Goal: Task Accomplishment & Management: Complete application form

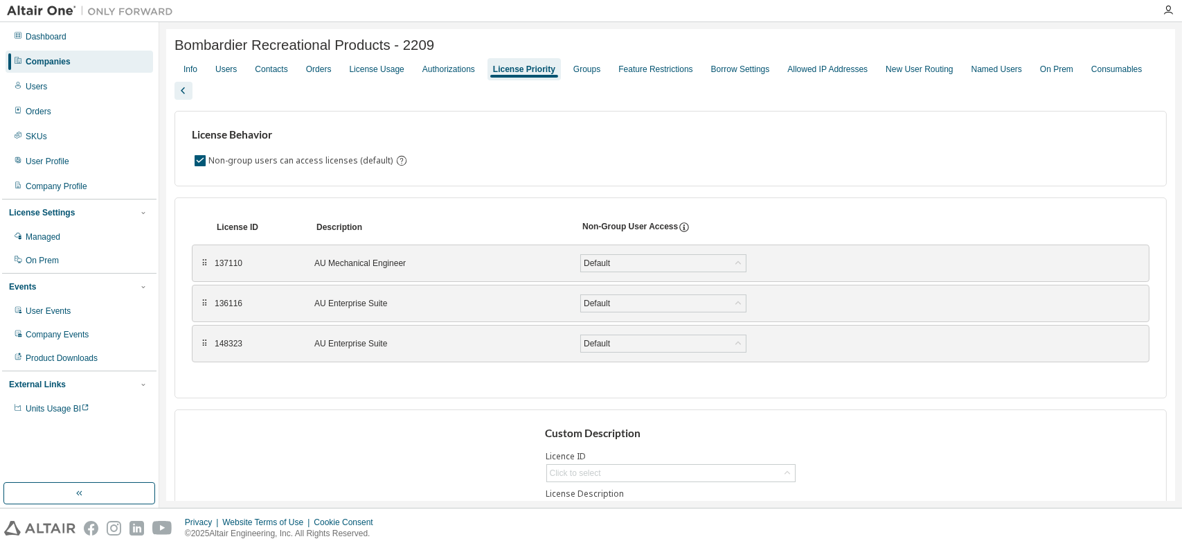
click at [48, 60] on div "Companies" at bounding box center [48, 61] width 45 height 11
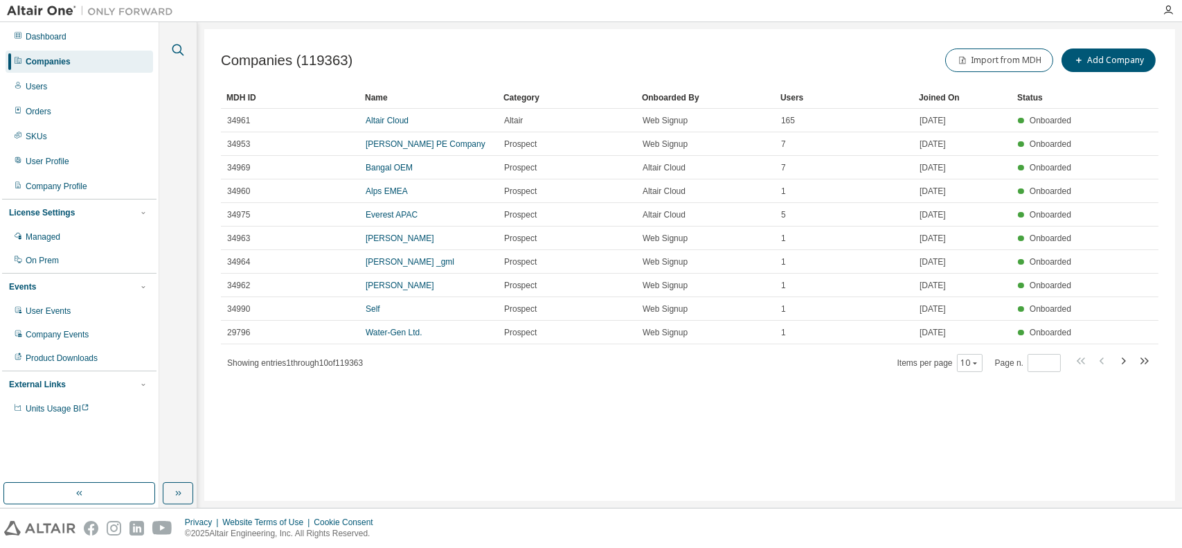
click at [174, 51] on icon "button" at bounding box center [178, 50] width 12 height 12
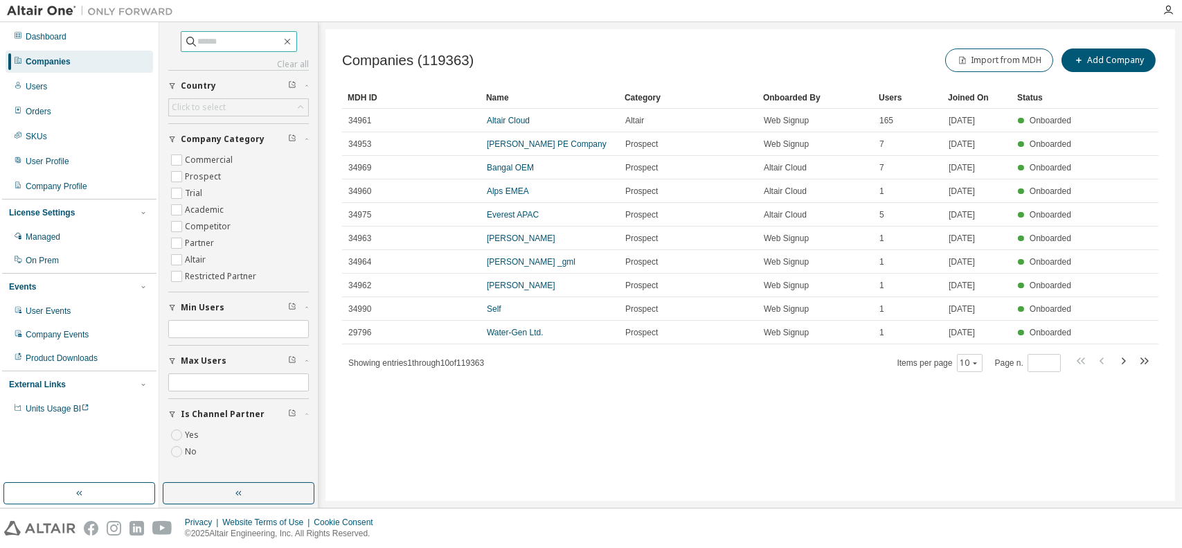
click at [248, 44] on input "text" at bounding box center [239, 42] width 83 height 14
type input "**********"
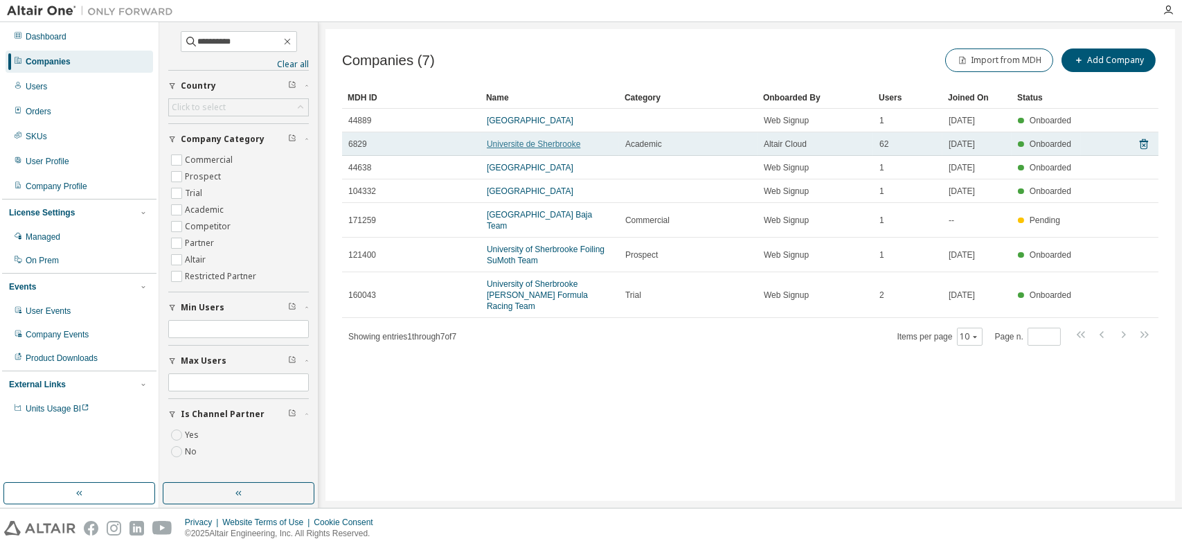
click at [555, 139] on link "Universite de Sherbrooke" at bounding box center [533, 144] width 93 height 10
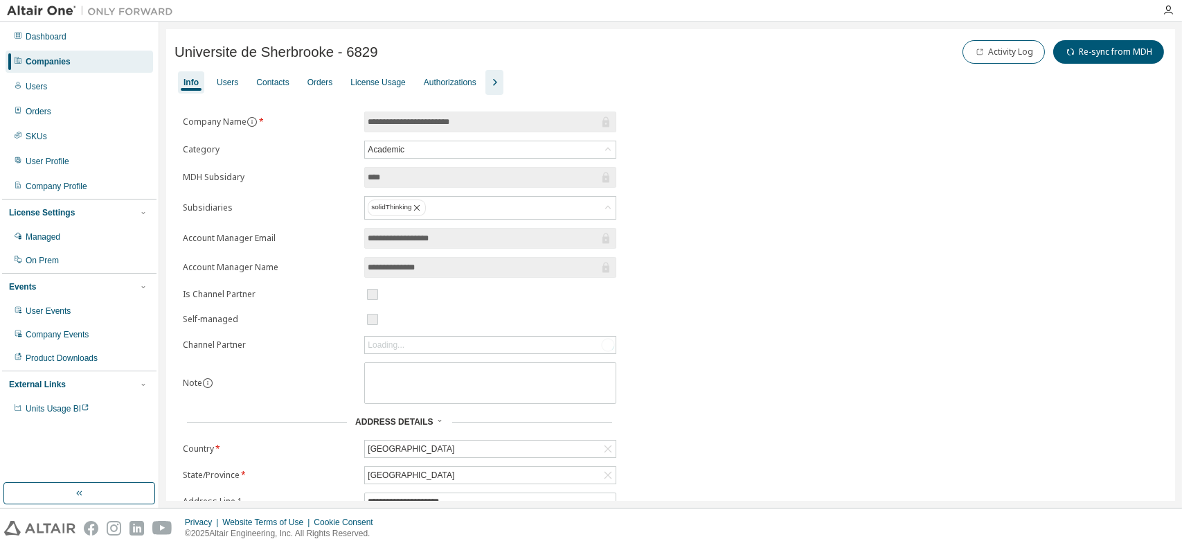
click at [492, 80] on icon "button" at bounding box center [494, 82] width 17 height 17
click at [580, 84] on div "Groups" at bounding box center [582, 82] width 27 height 11
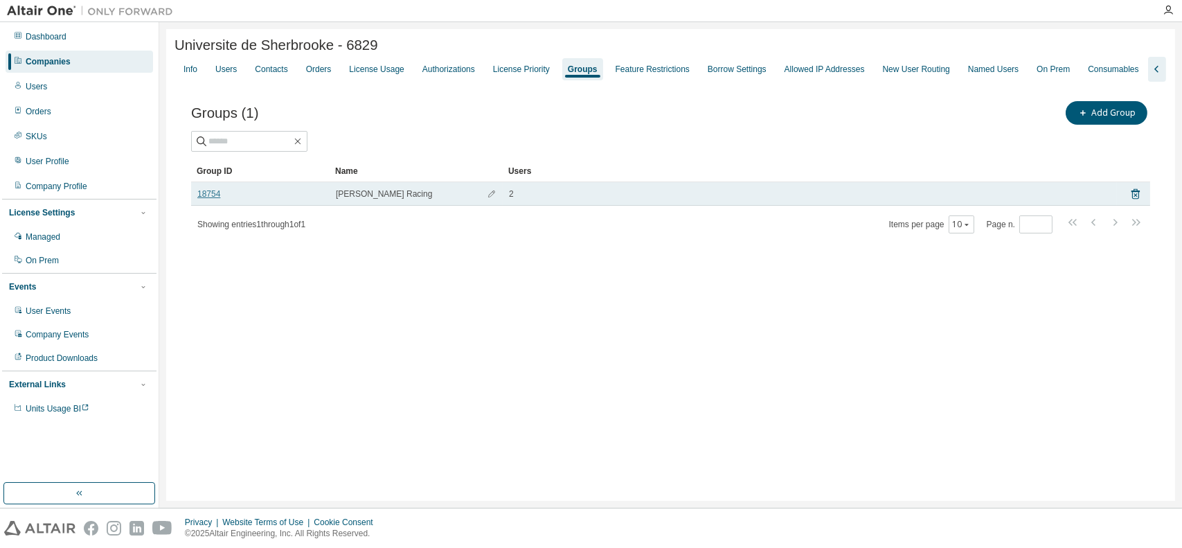
click at [201, 192] on link "18754" at bounding box center [208, 193] width 23 height 11
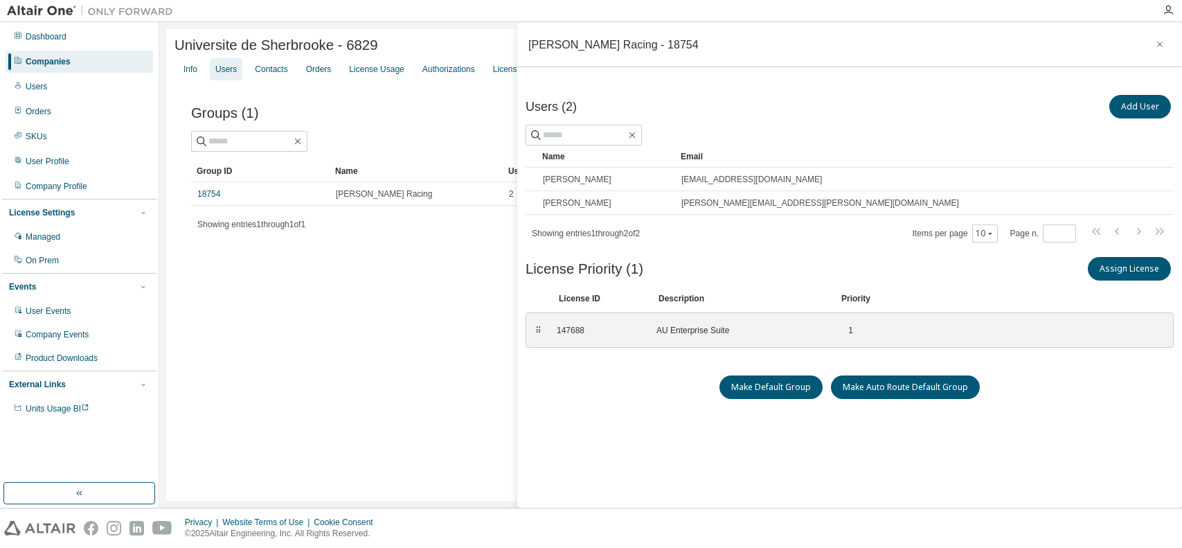
click at [227, 71] on div "Users" at bounding box center [225, 69] width 21 height 11
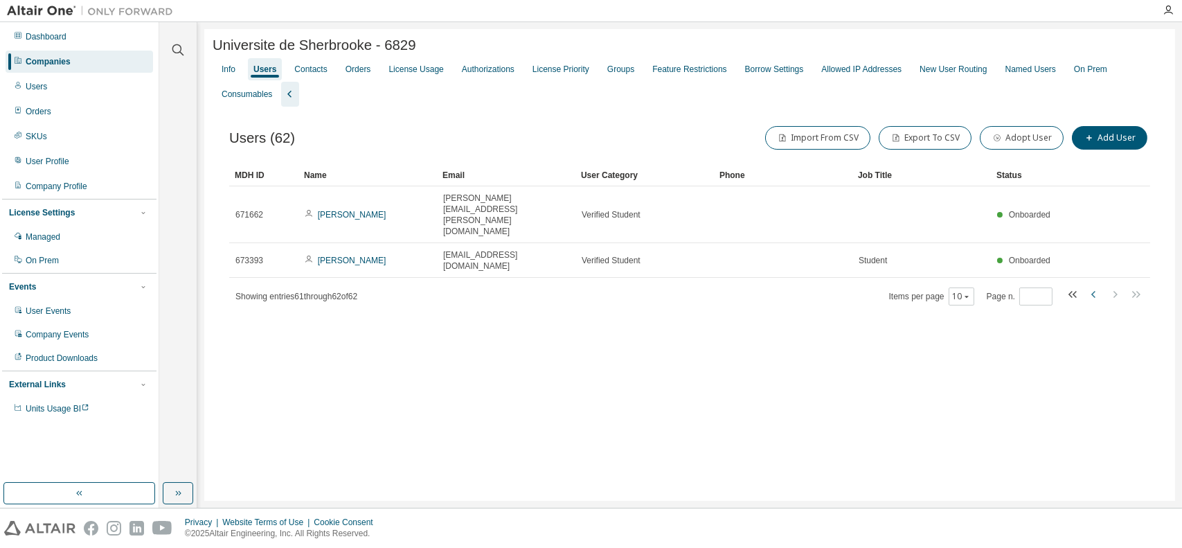
click at [1097, 286] on icon "button" at bounding box center [1094, 294] width 17 height 17
type input "*"
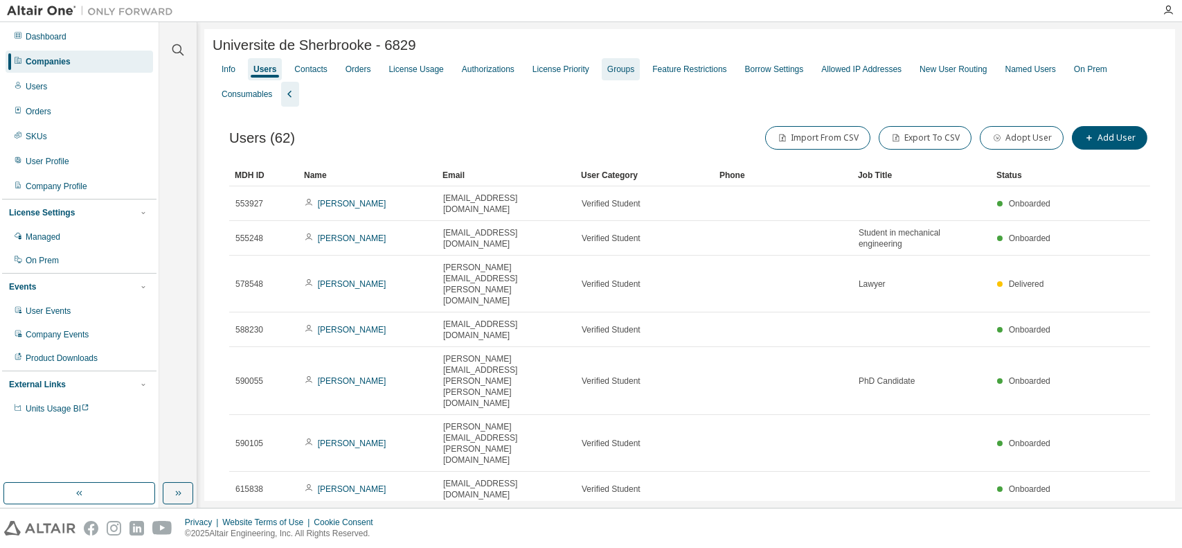
click at [619, 69] on div "Groups" at bounding box center [620, 69] width 27 height 11
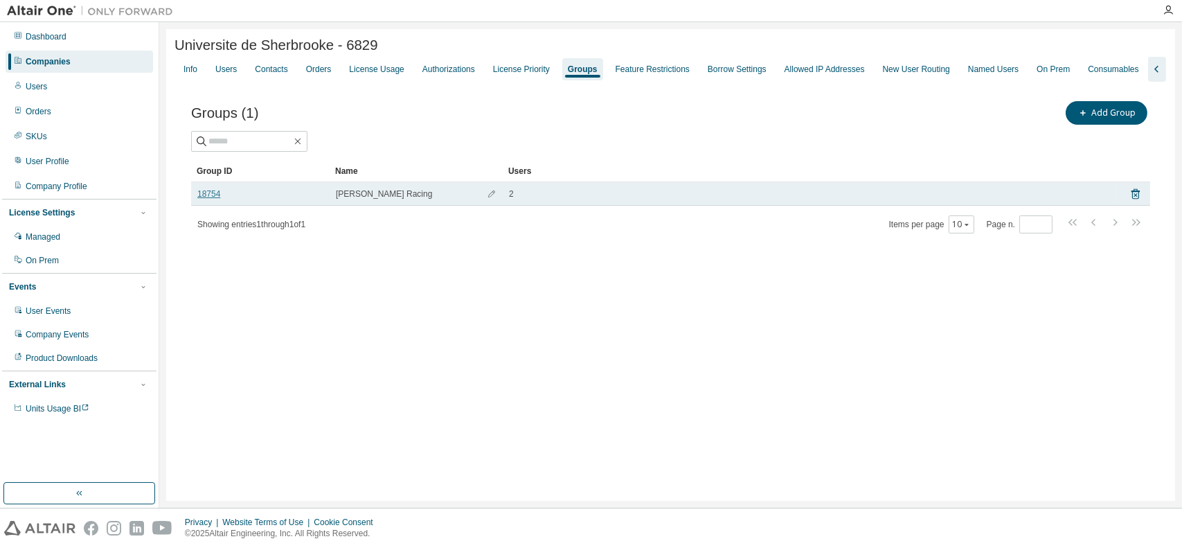
click at [212, 195] on link "18754" at bounding box center [208, 193] width 23 height 11
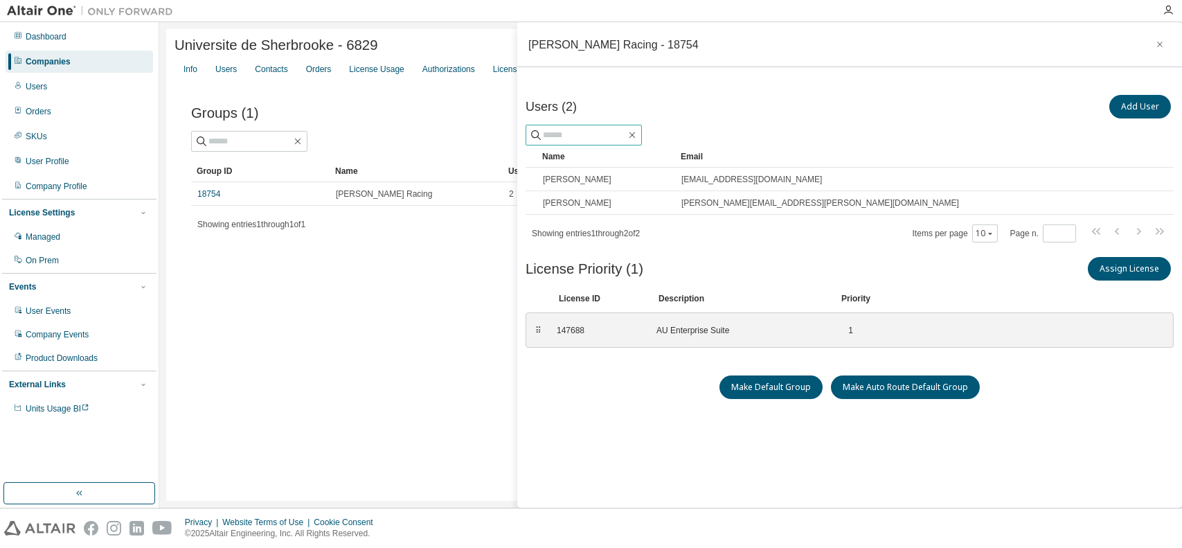
click at [606, 135] on input "text" at bounding box center [584, 135] width 83 height 14
click at [1149, 108] on button "Add User" at bounding box center [1140, 107] width 62 height 24
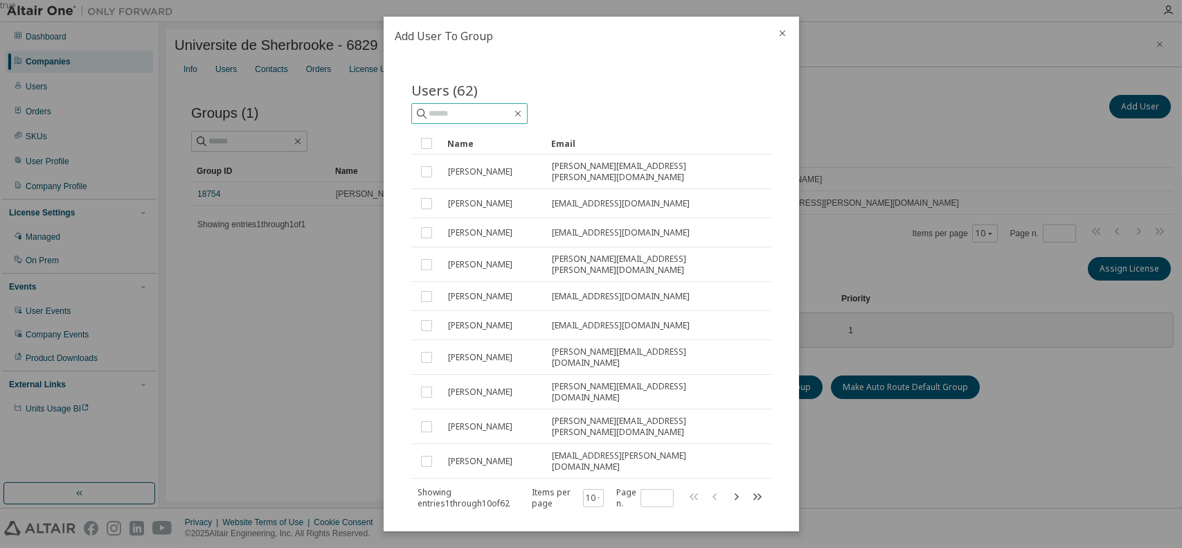
click at [474, 116] on input "text" at bounding box center [470, 114] width 83 height 14
type input "******"
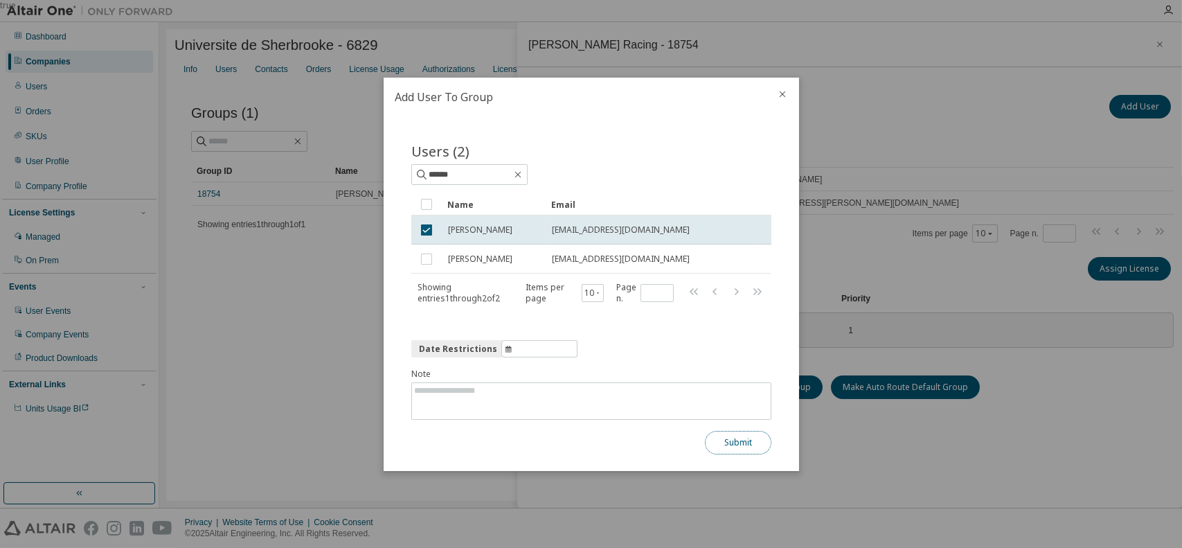
click at [740, 442] on button "Submit" at bounding box center [738, 443] width 66 height 24
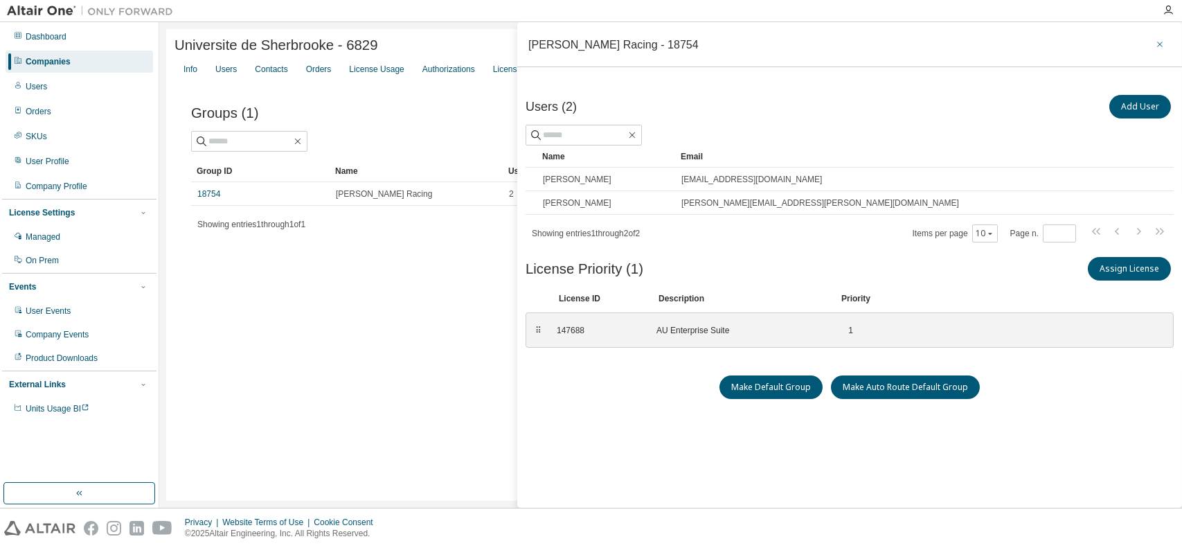
click at [1156, 41] on icon "button" at bounding box center [1160, 44] width 10 height 11
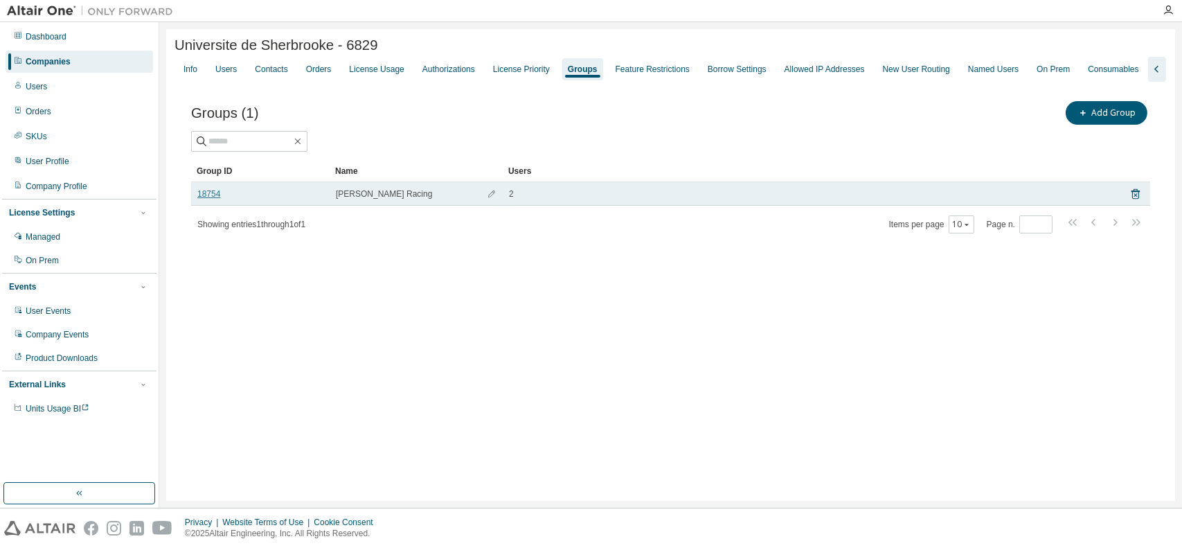
click at [207, 197] on link "18754" at bounding box center [208, 193] width 23 height 11
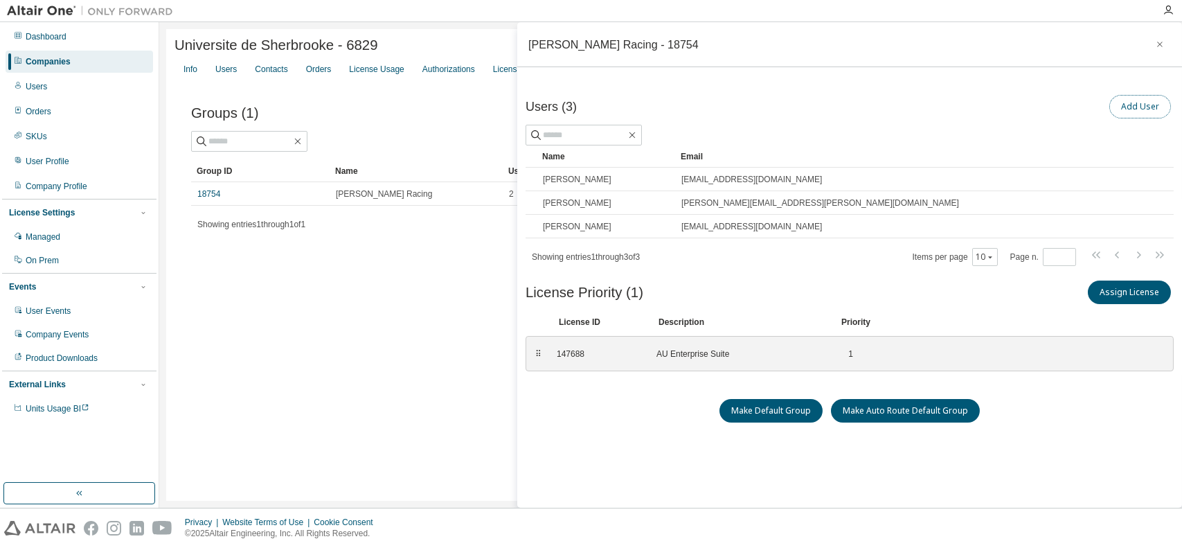
click at [1122, 105] on button "Add User" at bounding box center [1140, 107] width 62 height 24
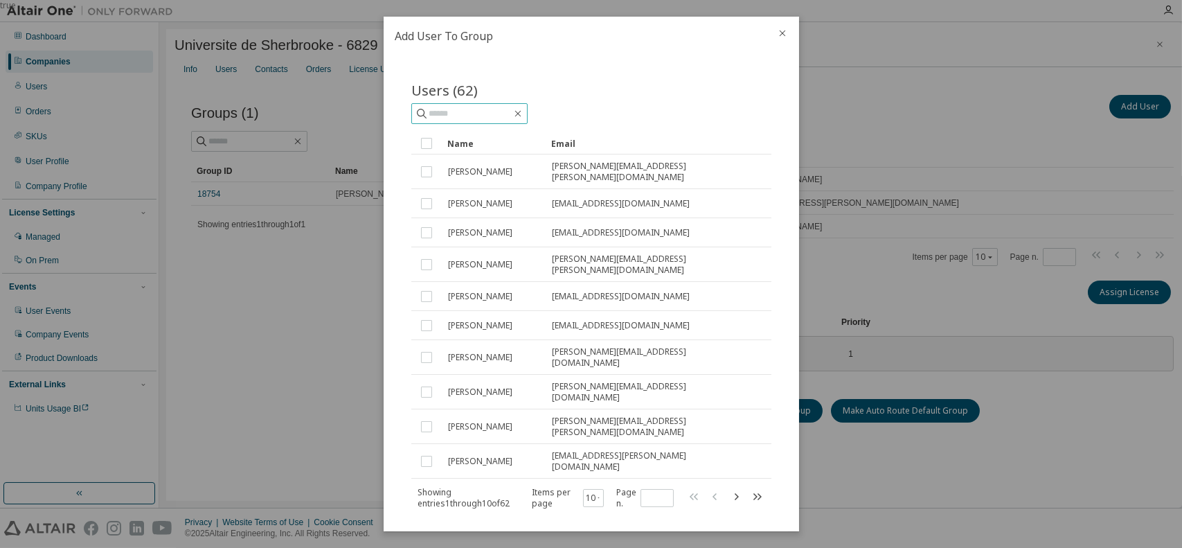
click at [496, 109] on input "text" at bounding box center [470, 114] width 83 height 14
type input "********"
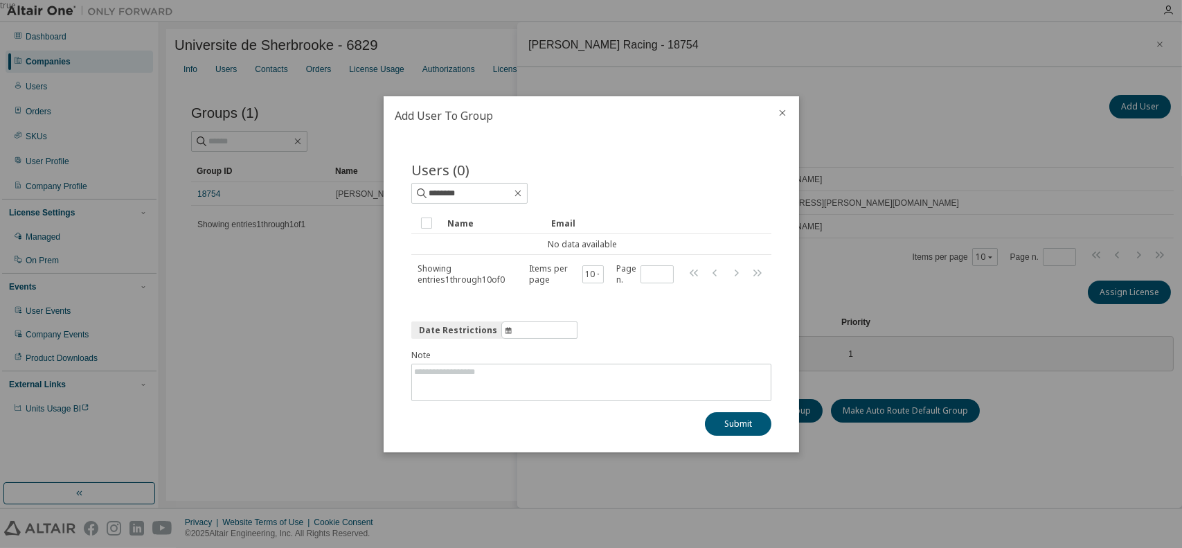
click at [784, 114] on icon "close" at bounding box center [782, 112] width 6 height 6
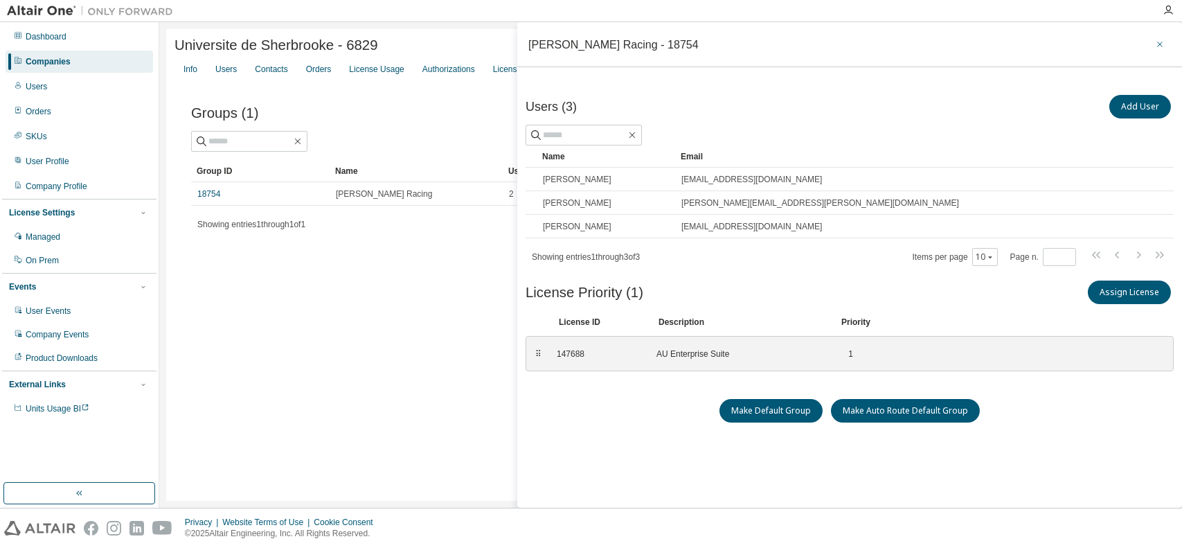
click at [1155, 45] on icon "button" at bounding box center [1160, 44] width 10 height 11
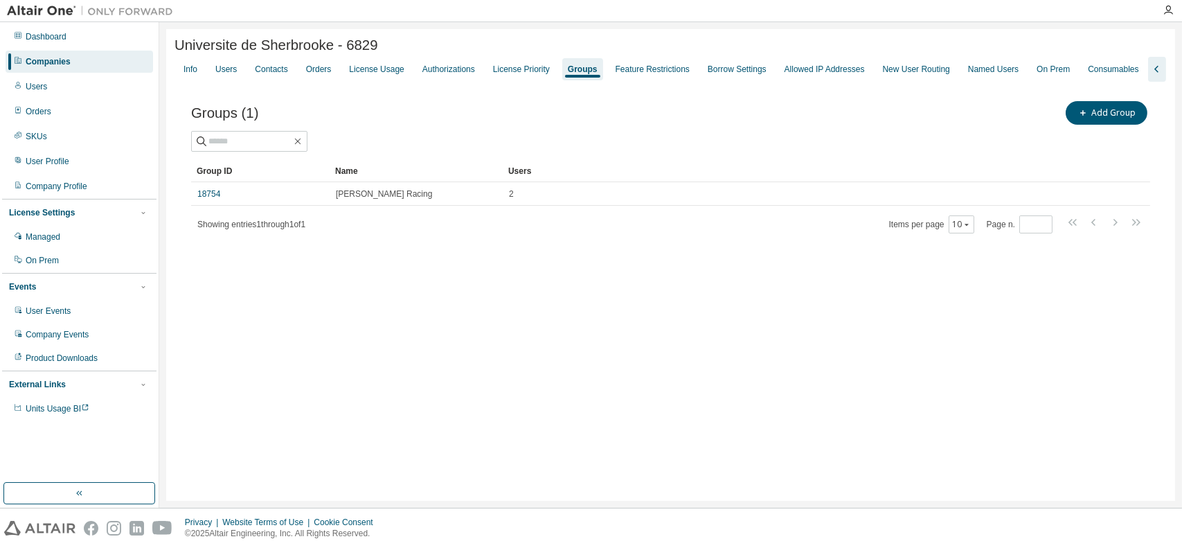
click at [59, 63] on div "Companies" at bounding box center [48, 61] width 45 height 11
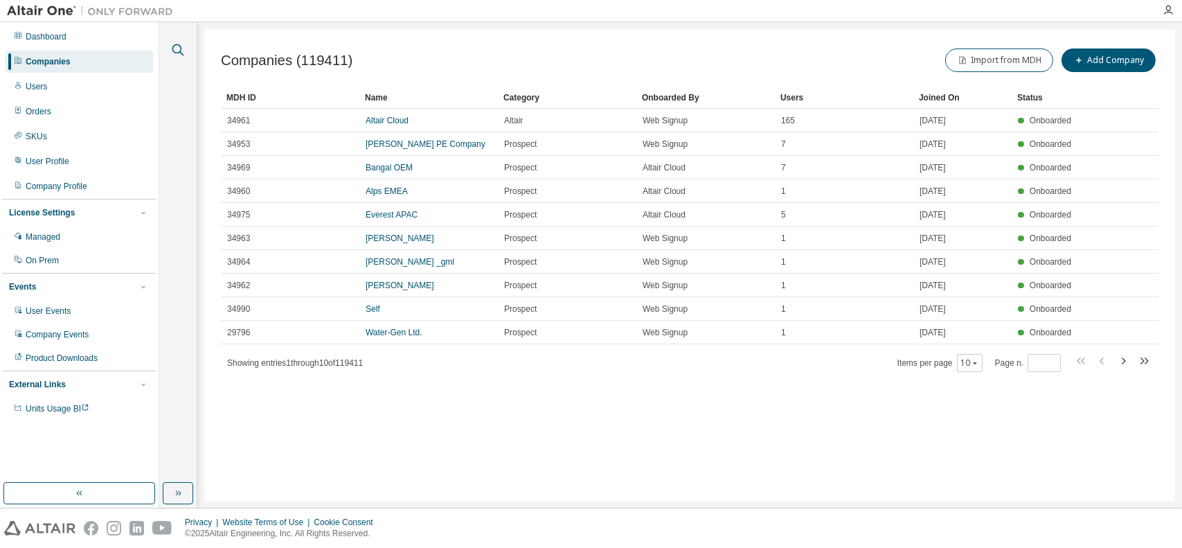
click at [174, 48] on icon "button" at bounding box center [178, 50] width 17 height 17
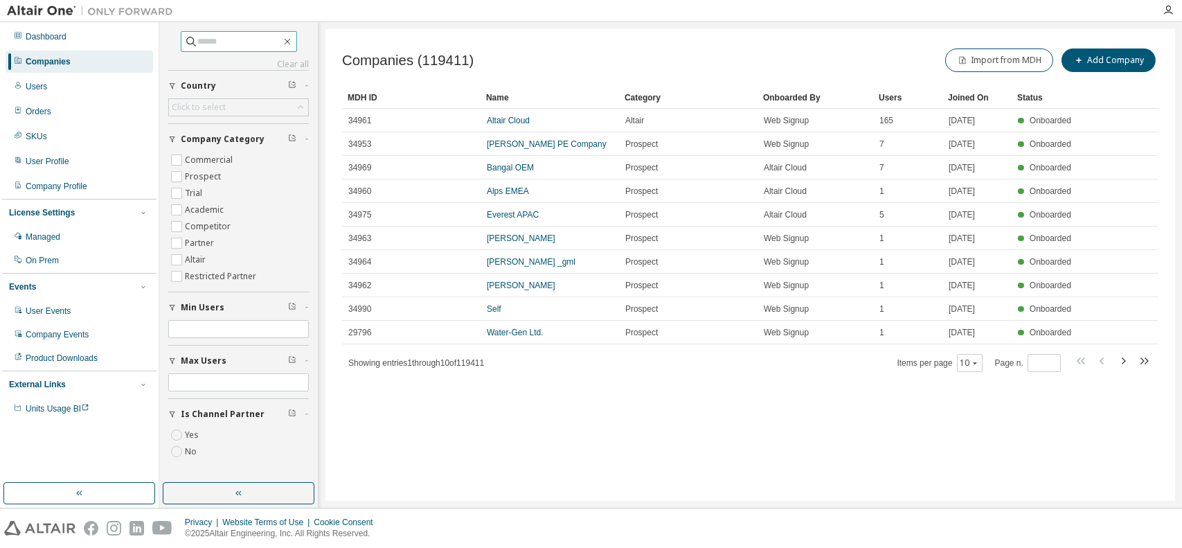
click at [239, 44] on input "text" at bounding box center [239, 42] width 83 height 14
type input "**********"
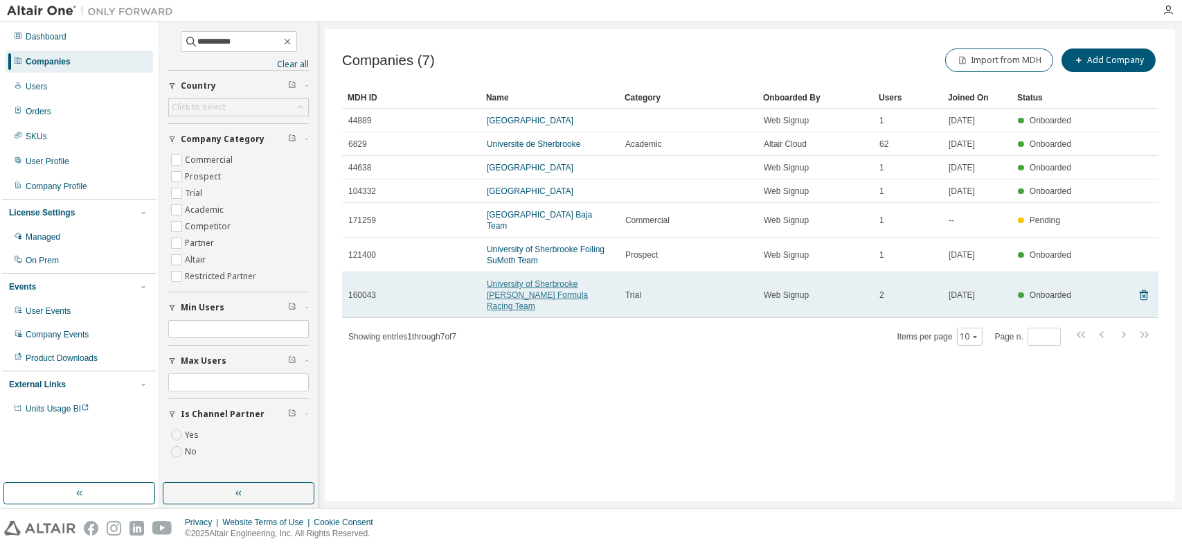
click at [565, 282] on link "University of Sherbrooke [PERSON_NAME] Formula Racing Team" at bounding box center [537, 295] width 101 height 32
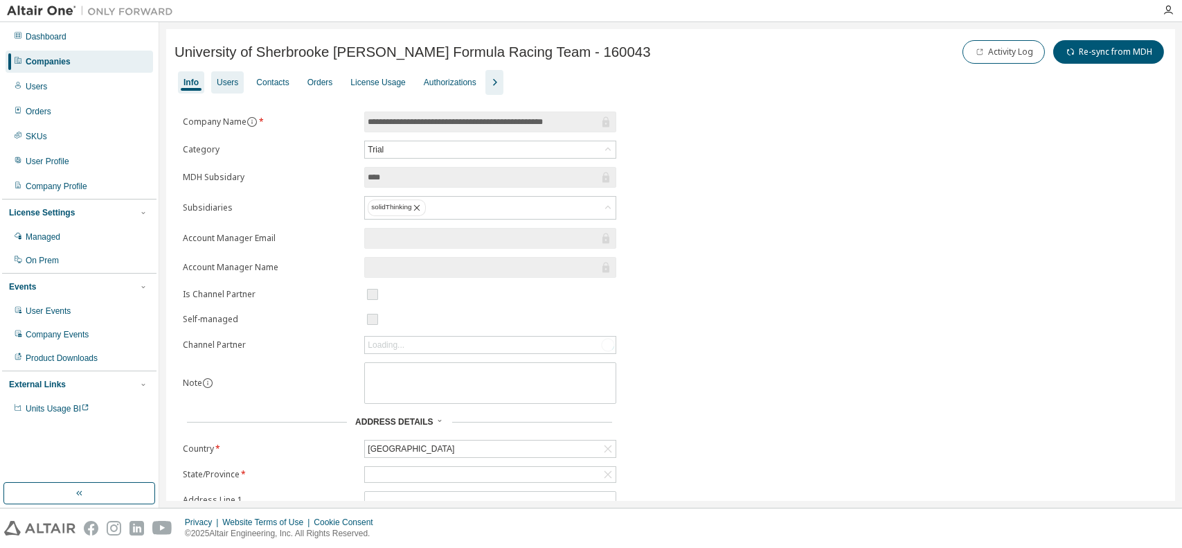
click at [233, 77] on div "Users" at bounding box center [227, 82] width 21 height 11
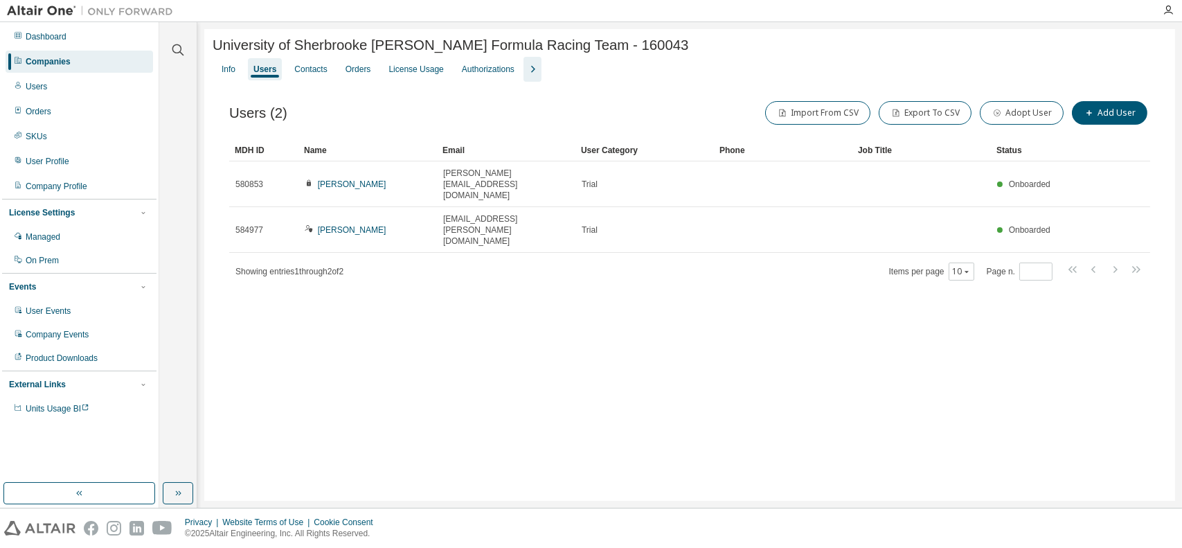
click at [69, 60] on div "Companies" at bounding box center [79, 62] width 147 height 22
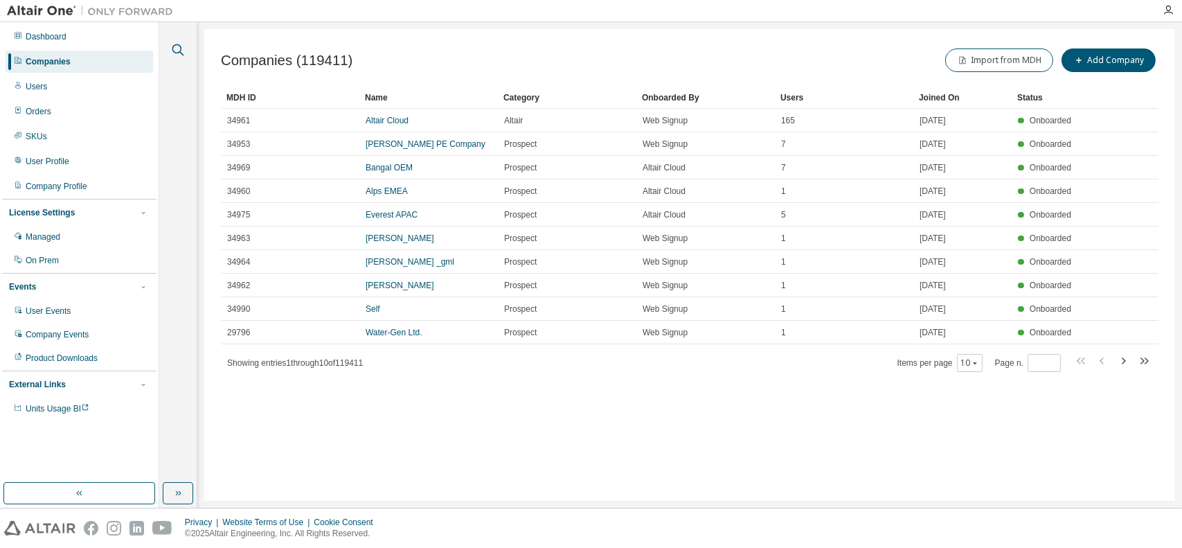
click at [180, 47] on icon "button" at bounding box center [178, 50] width 12 height 12
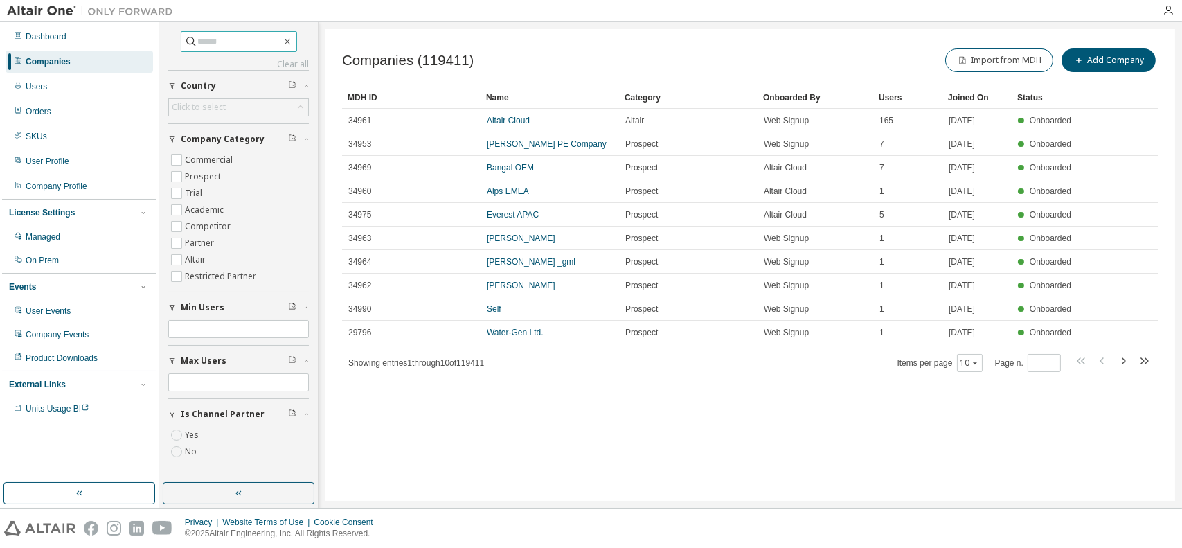
click at [235, 44] on input "text" at bounding box center [239, 42] width 83 height 14
type input "**********"
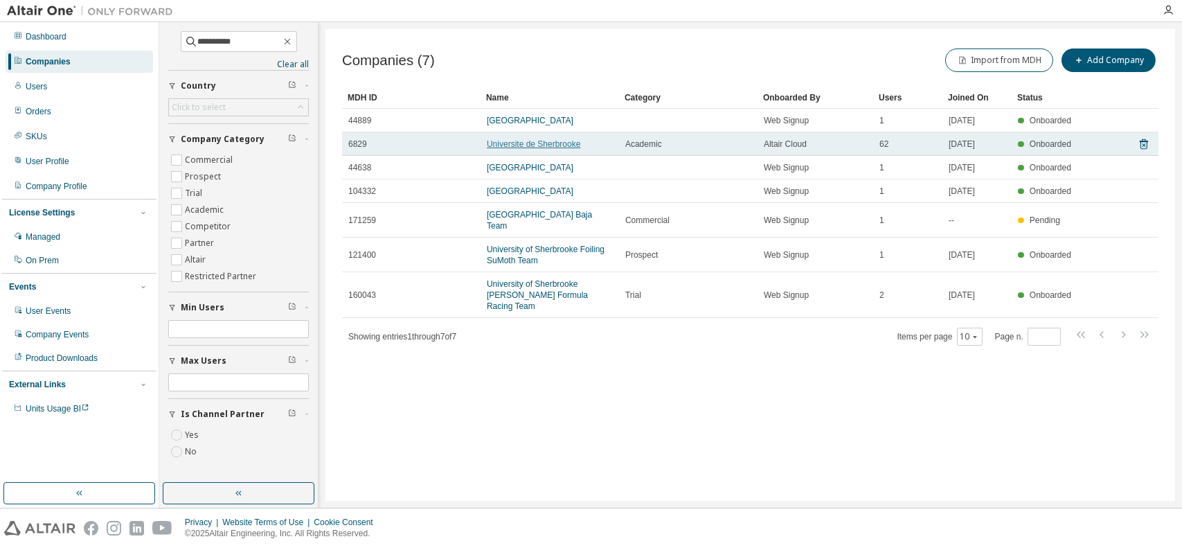
click at [551, 146] on link "Universite de Sherbrooke" at bounding box center [533, 144] width 93 height 10
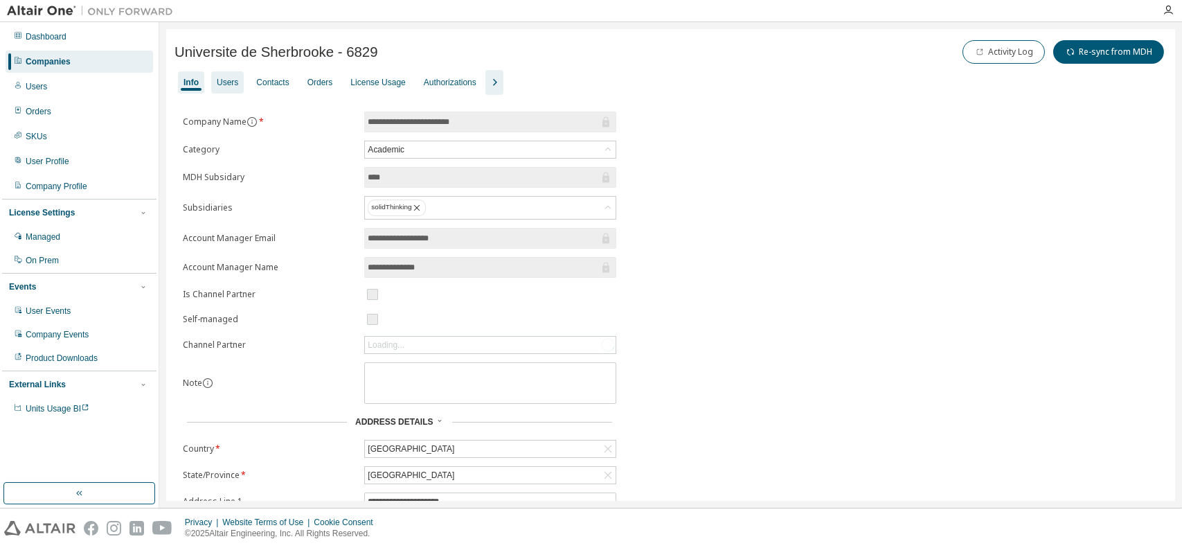
click at [228, 82] on div "Users" at bounding box center [227, 82] width 21 height 11
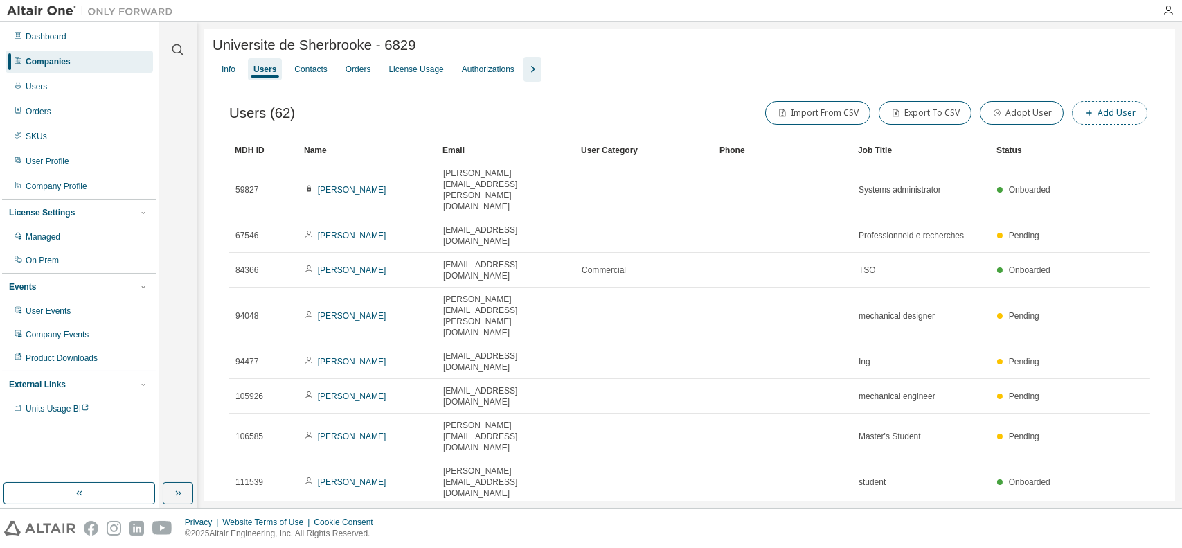
click at [1089, 116] on icon "button" at bounding box center [1089, 113] width 8 height 8
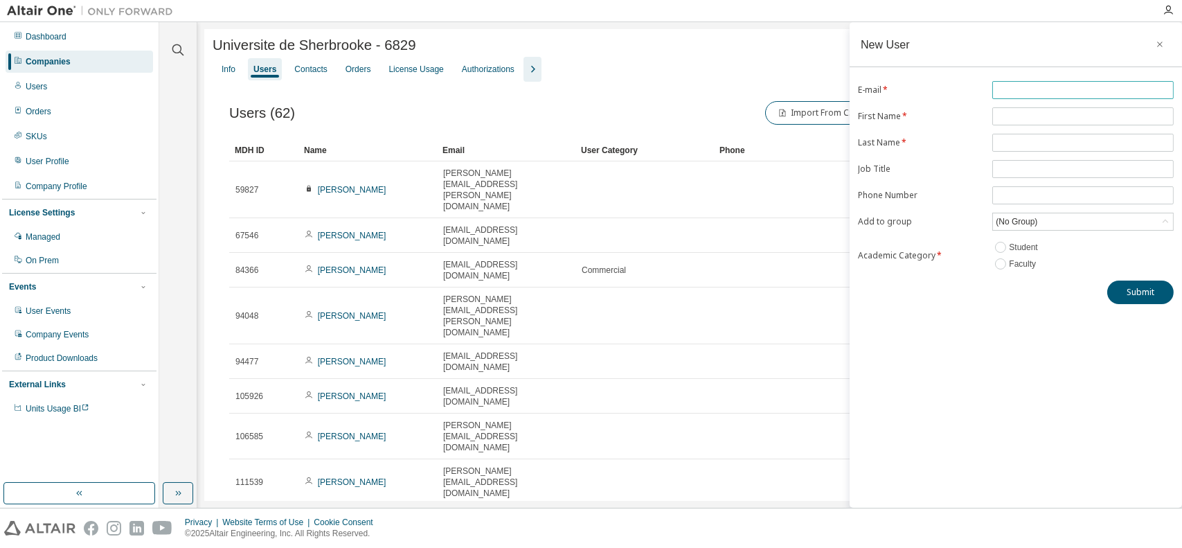
click at [1020, 87] on input "text" at bounding box center [1083, 89] width 174 height 11
paste input "**********"
type input "**********"
click at [1019, 111] on input "text" at bounding box center [1083, 116] width 174 height 11
type input "********"
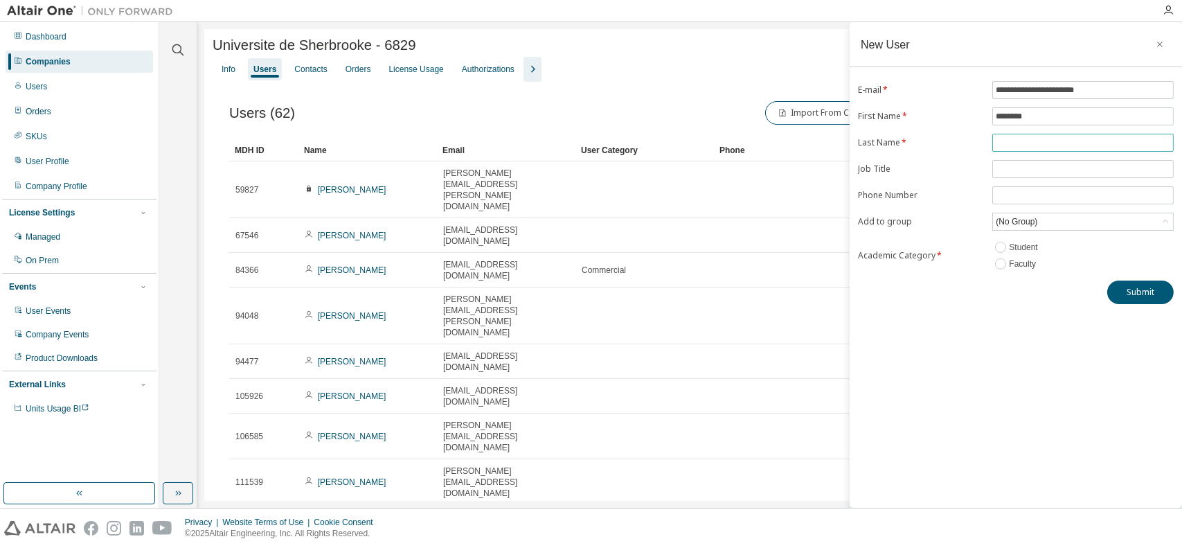
click at [1021, 139] on input "text" at bounding box center [1083, 142] width 174 height 11
type input "********"
click at [1030, 217] on div "(No Group)" at bounding box center [1017, 221] width 46 height 15
click at [1043, 278] on li "18754 - [PERSON_NAME] Racing" at bounding box center [1082, 278] width 177 height 18
click at [1140, 284] on button "Submit" at bounding box center [1140, 292] width 66 height 24
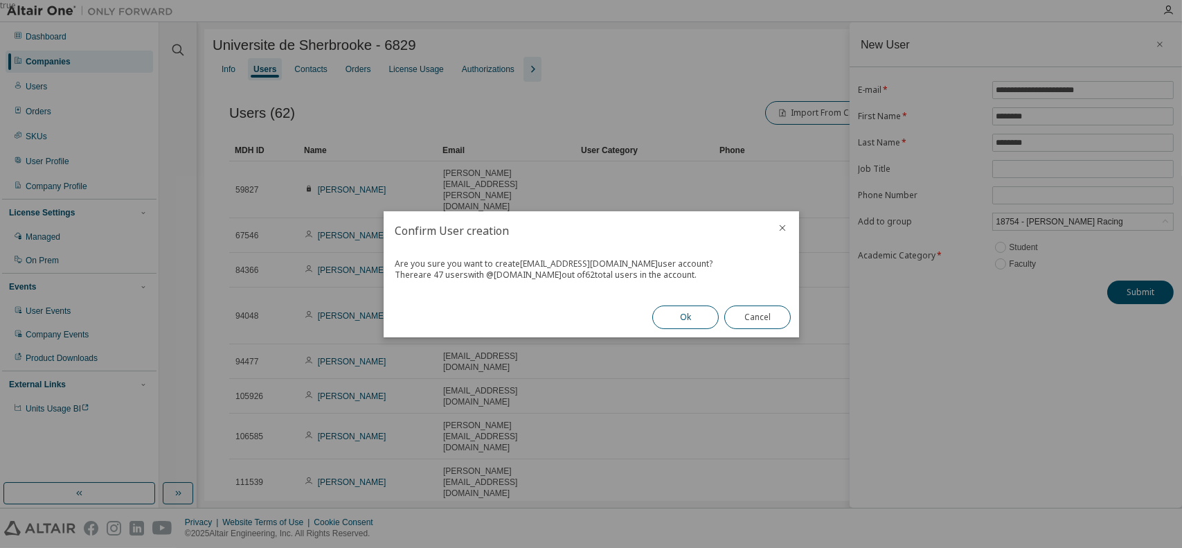
click at [697, 317] on button "Ok" at bounding box center [685, 317] width 66 height 24
click at [772, 314] on button "Close" at bounding box center [757, 317] width 66 height 24
